Goal: Transaction & Acquisition: Download file/media

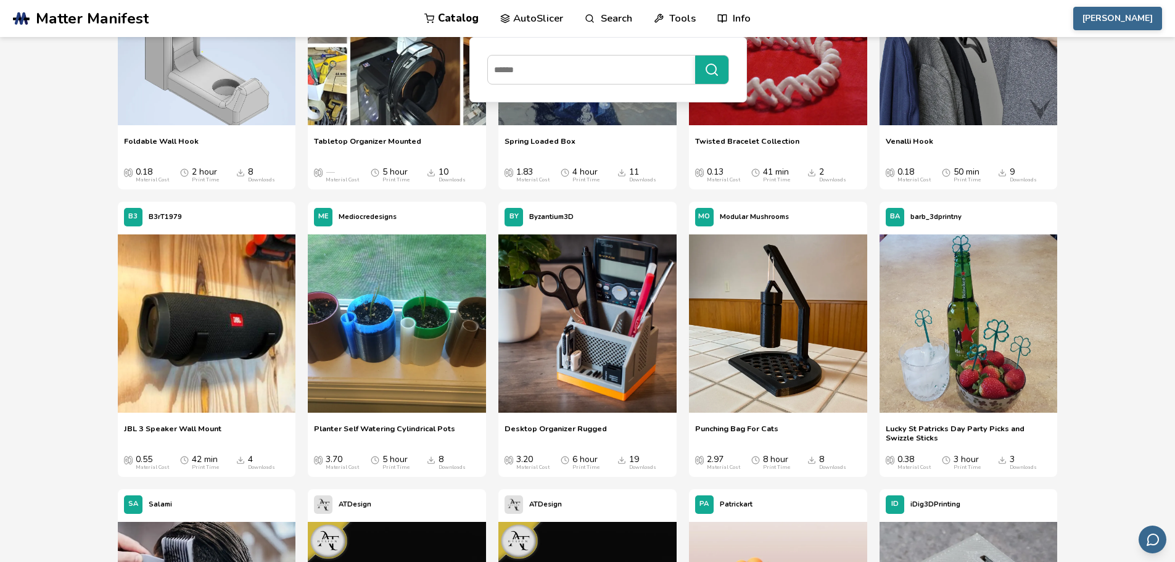
scroll to position [14005, 0]
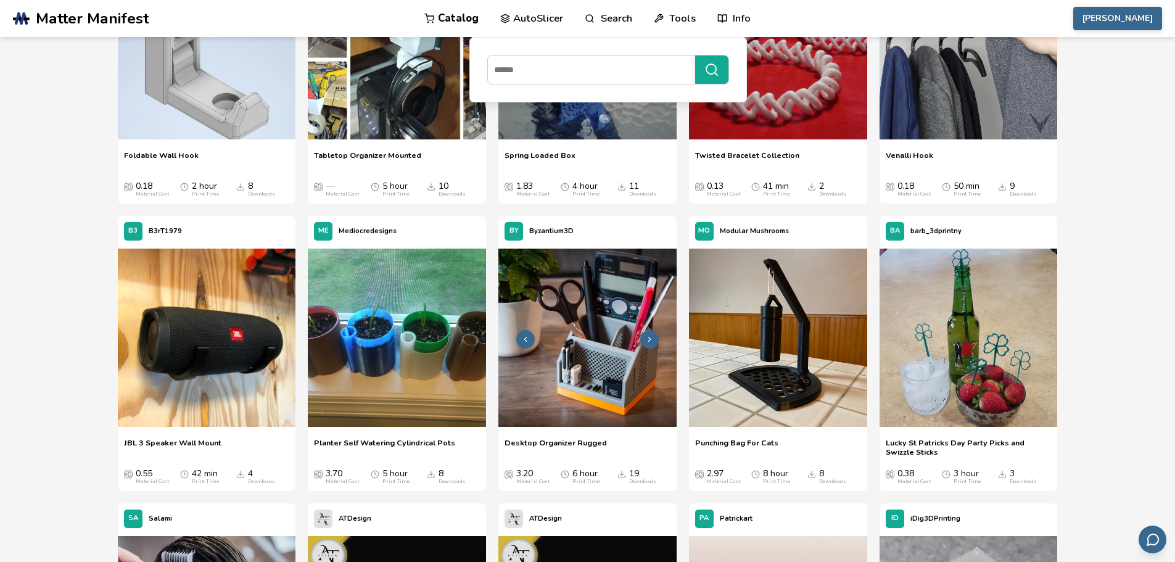
click at [597, 383] on img at bounding box center [588, 338] width 178 height 178
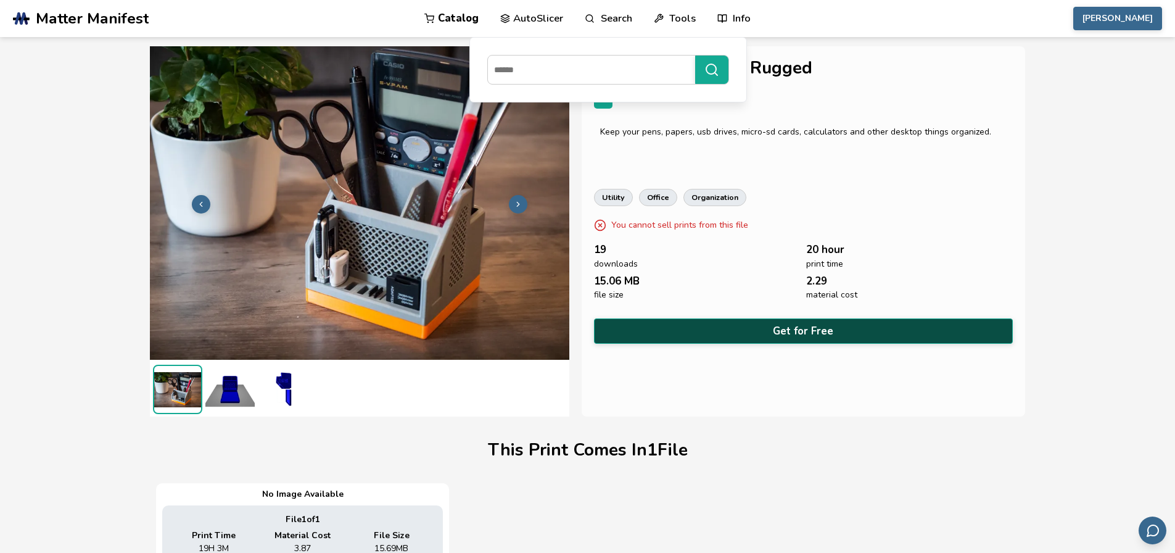
click at [692, 321] on button "Get for Free" at bounding box center [804, 330] width 420 height 25
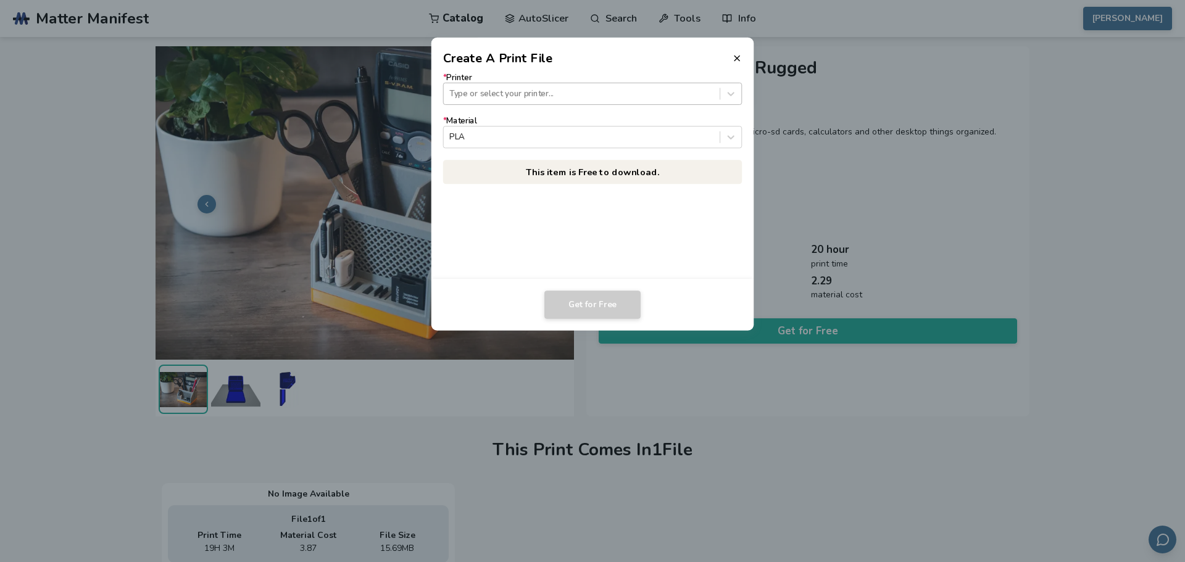
click at [526, 101] on div "Type or select your printer..." at bounding box center [582, 94] width 276 height 17
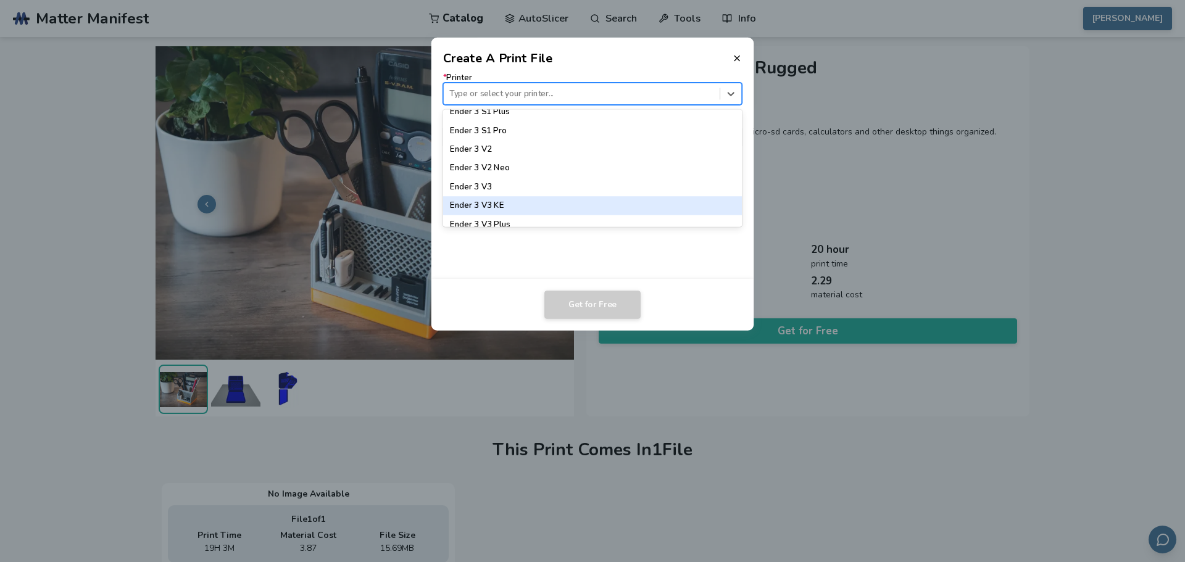
scroll to position [864, 0]
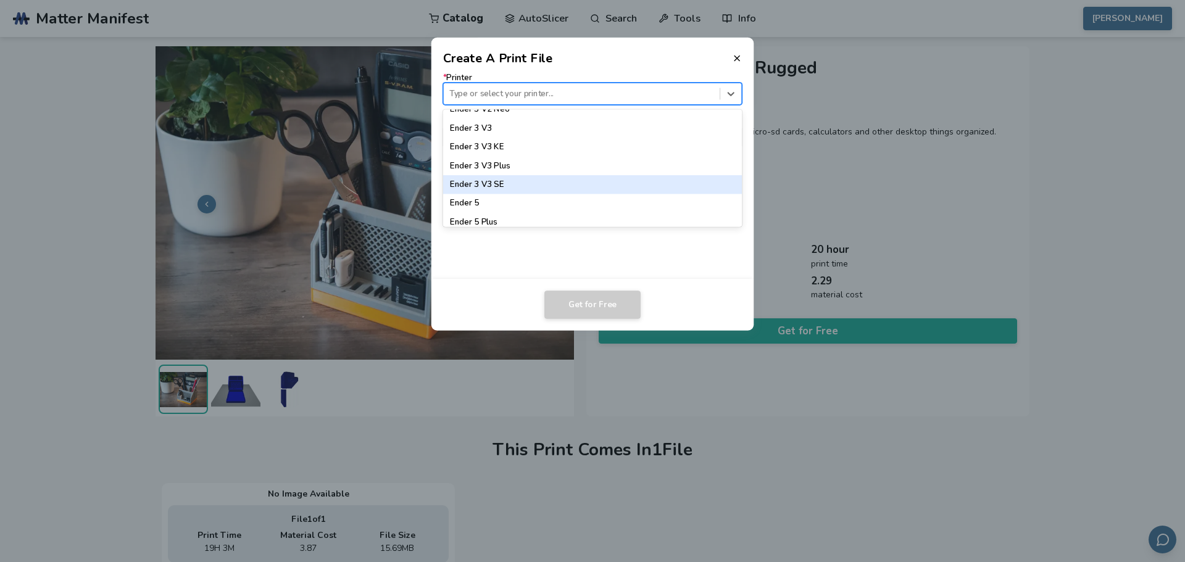
click at [502, 185] on div "Ender 3 V3 SE" at bounding box center [592, 184] width 299 height 19
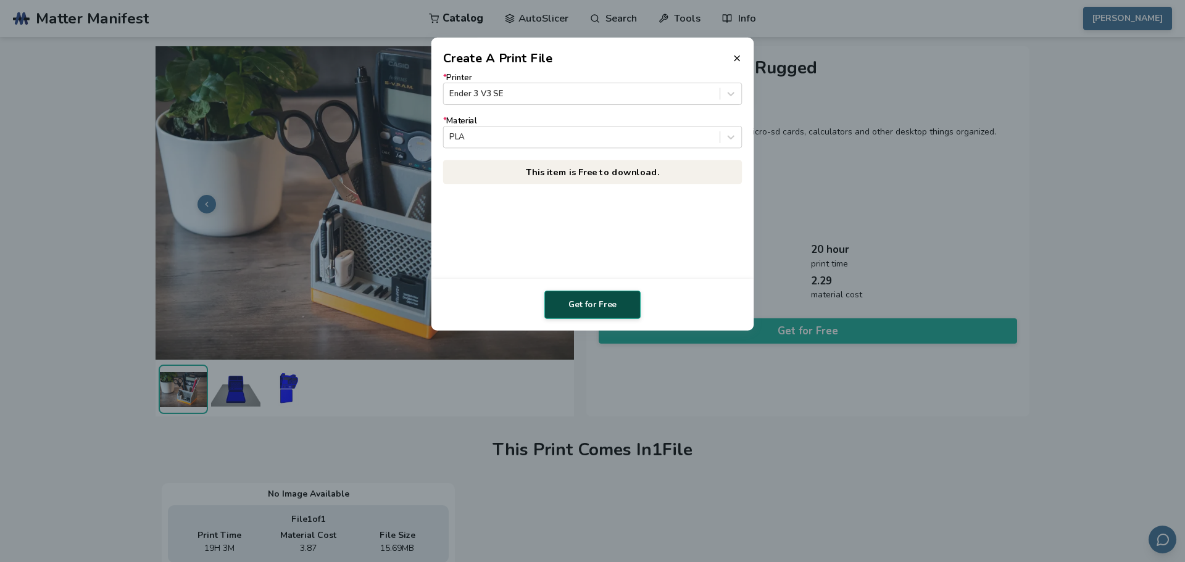
click at [605, 299] on button "Get for Free" at bounding box center [592, 305] width 96 height 28
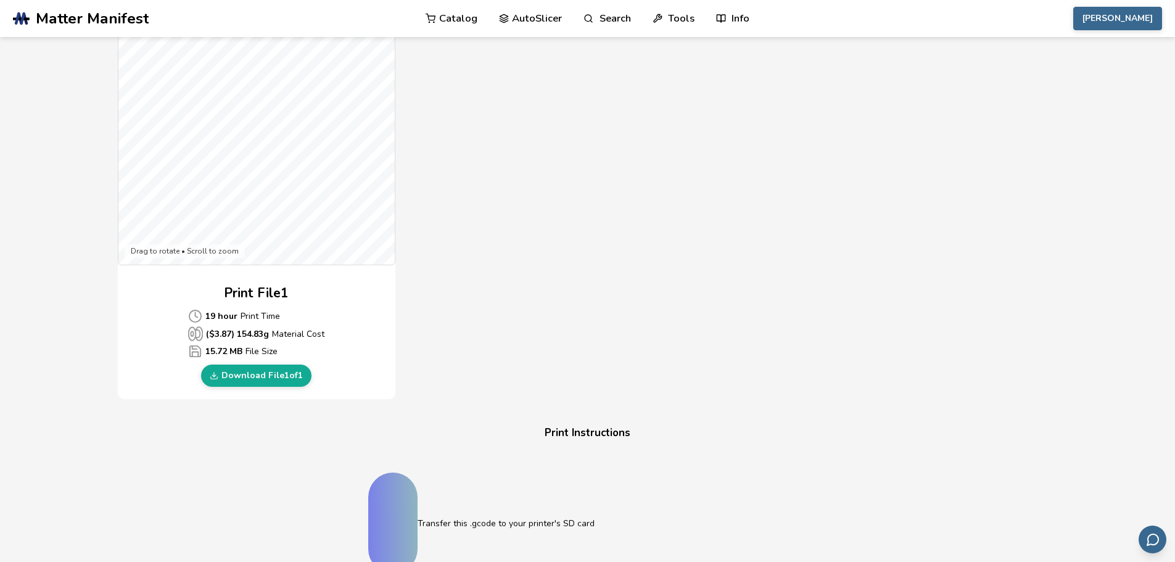
scroll to position [370, 0]
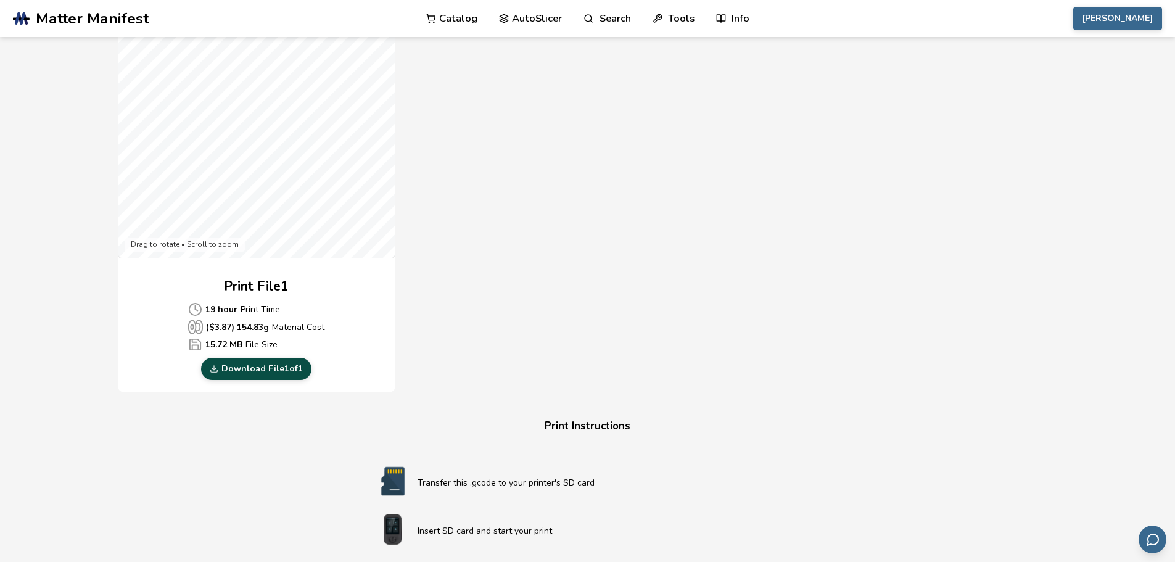
click at [273, 373] on link "Download File 1 of 1" at bounding box center [256, 369] width 110 height 22
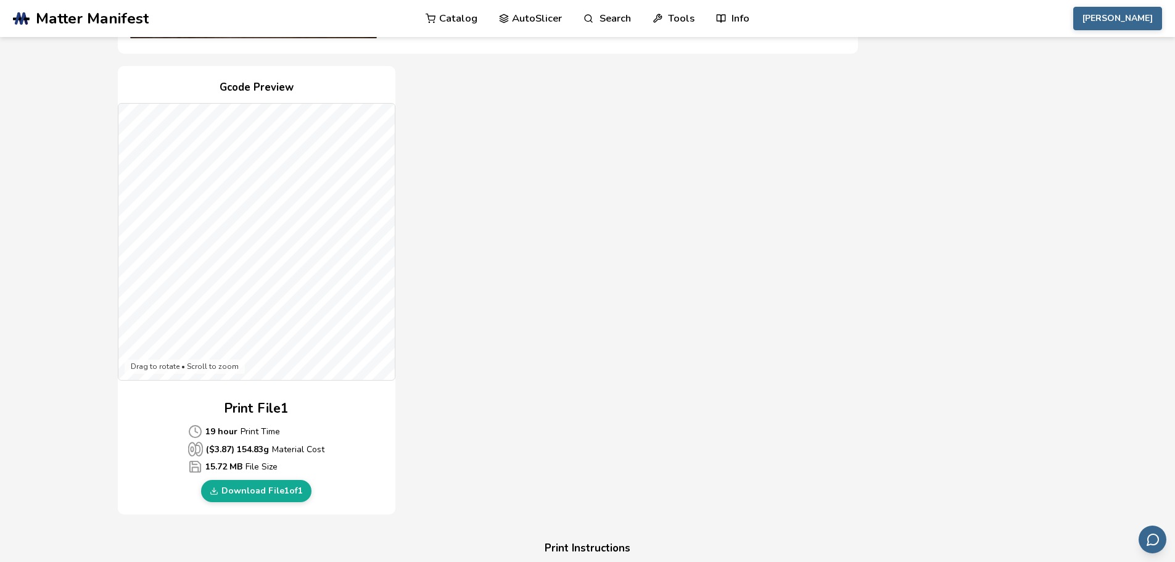
scroll to position [247, 0]
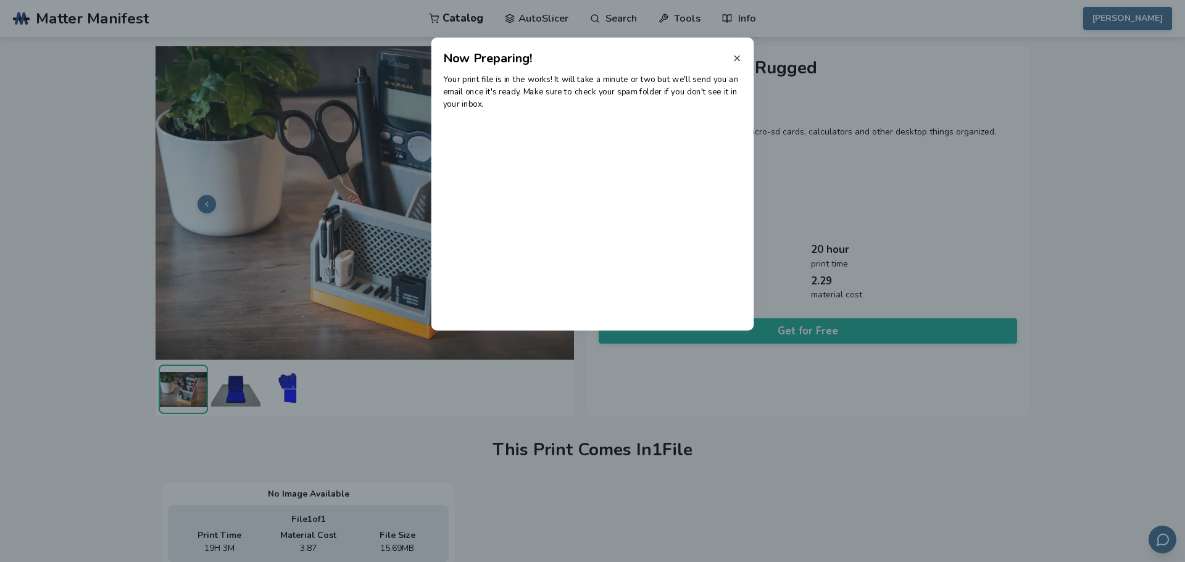
click at [735, 58] on icon at bounding box center [737, 58] width 10 height 10
